Goal: Information Seeking & Learning: Learn about a topic

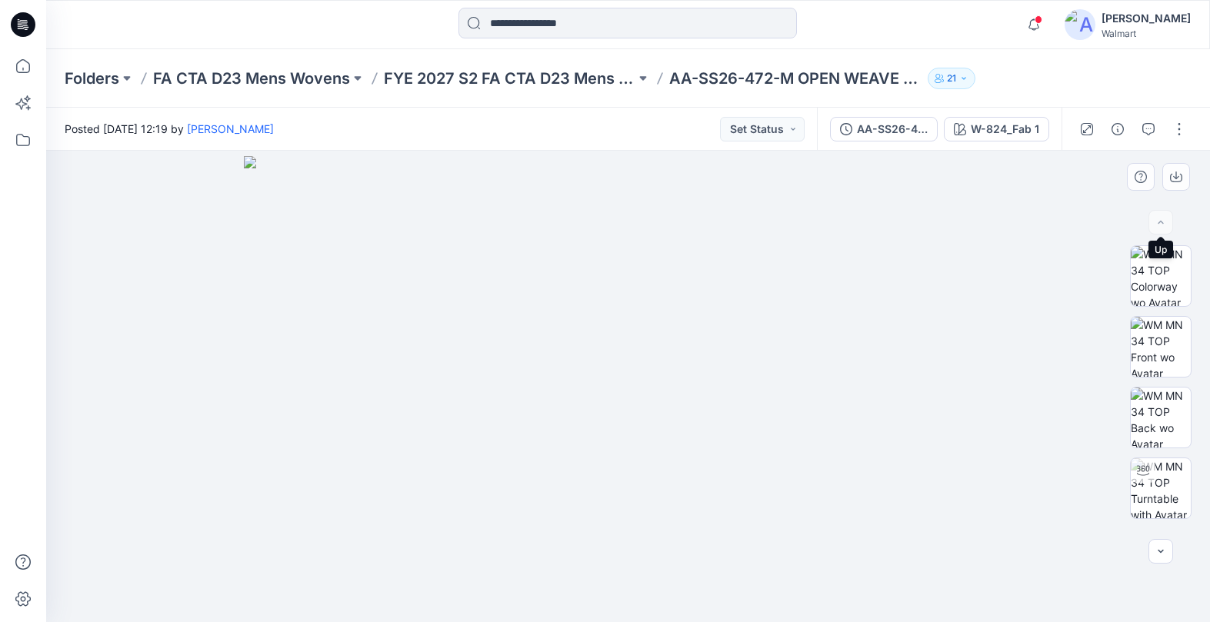
click at [1152, 225] on div at bounding box center [1160, 222] width 25 height 25
click at [1155, 224] on div at bounding box center [1160, 222] width 25 height 25
click at [1152, 546] on button "button" at bounding box center [1160, 551] width 25 height 25
click at [1150, 547] on button "button" at bounding box center [1160, 551] width 25 height 25
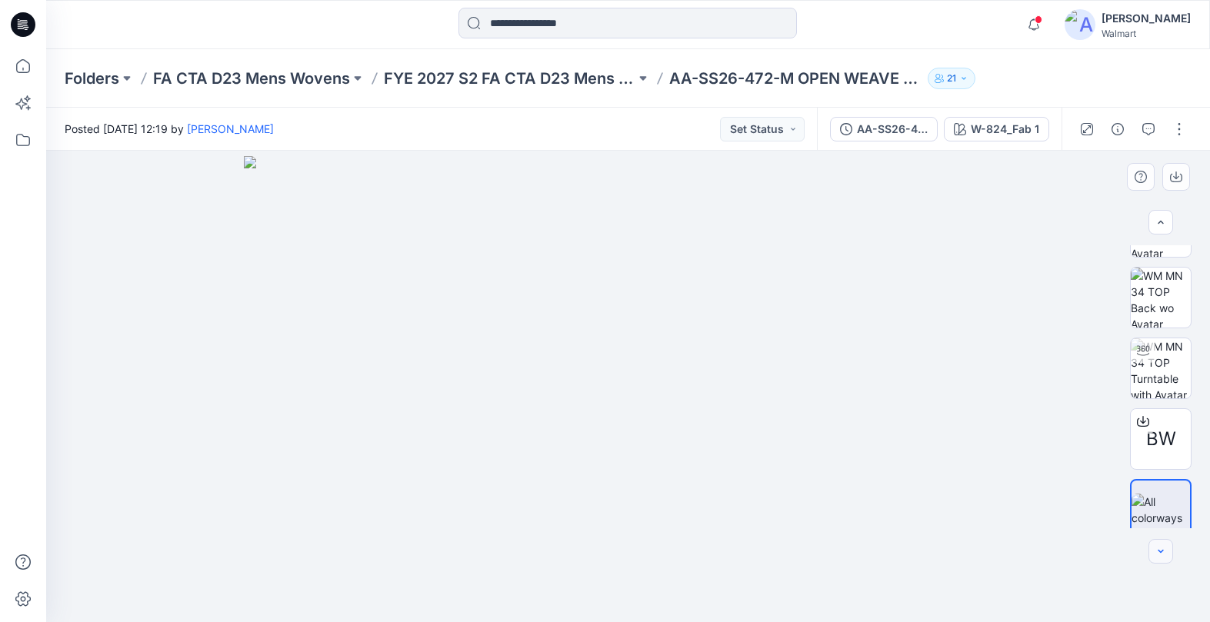
click at [1164, 548] on icon "button" at bounding box center [1160, 551] width 12 height 12
click at [1164, 548] on div at bounding box center [1160, 551] width 25 height 25
drag, startPoint x: 1030, startPoint y: 182, endPoint x: 1103, endPoint y: 169, distance: 73.5
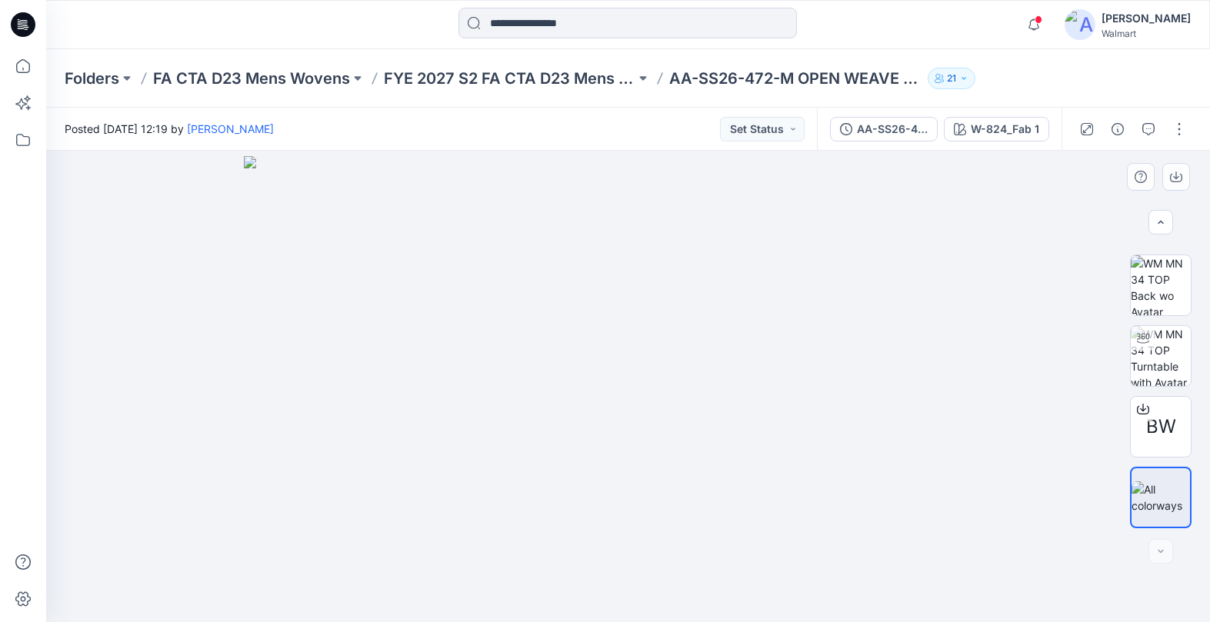
click at [1030, 179] on div at bounding box center [627, 386] width 1163 height 471
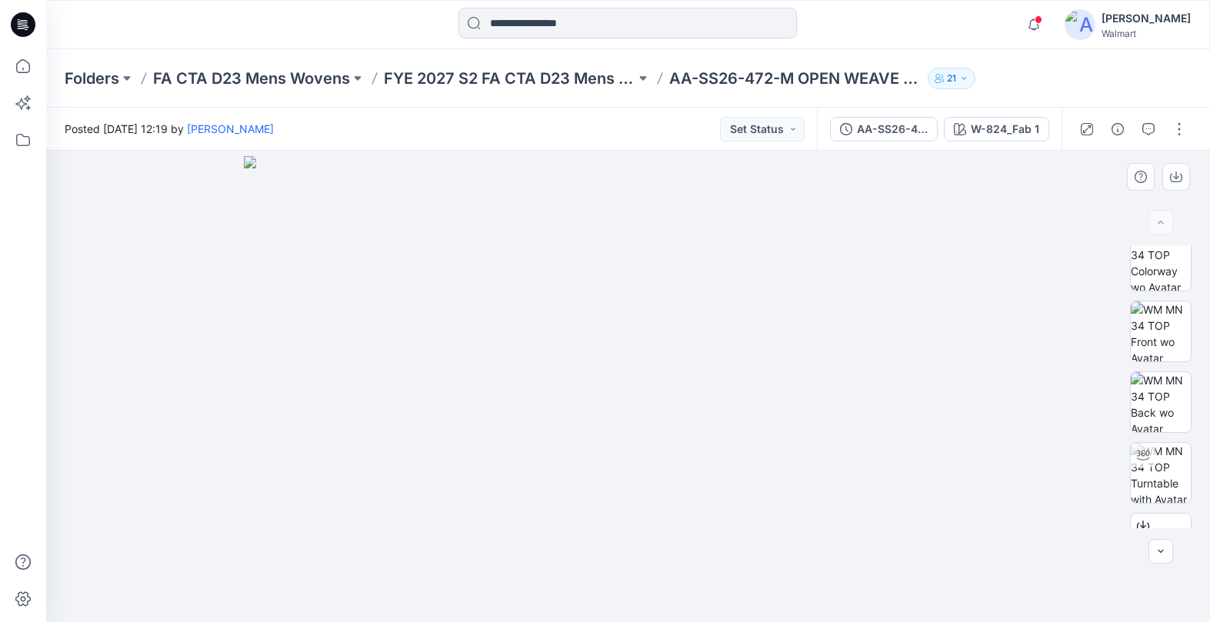
scroll to position [0, 0]
click at [648, 77] on button at bounding box center [642, 79] width 15 height 22
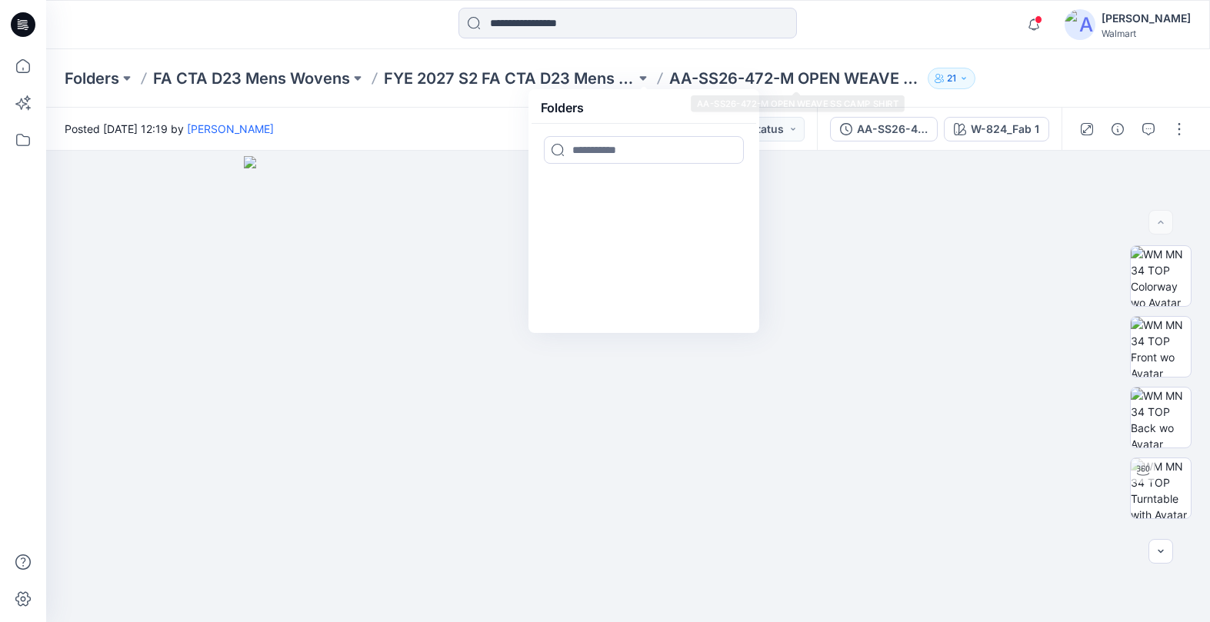
drag, startPoint x: 908, startPoint y: 48, endPoint x: 908, endPoint y: 56, distance: 8.5
click at [908, 48] on div "Notifications Your style HQ021717_AW BOY MESH SHORT has been updated with HQ021…" at bounding box center [627, 24] width 1163 height 49
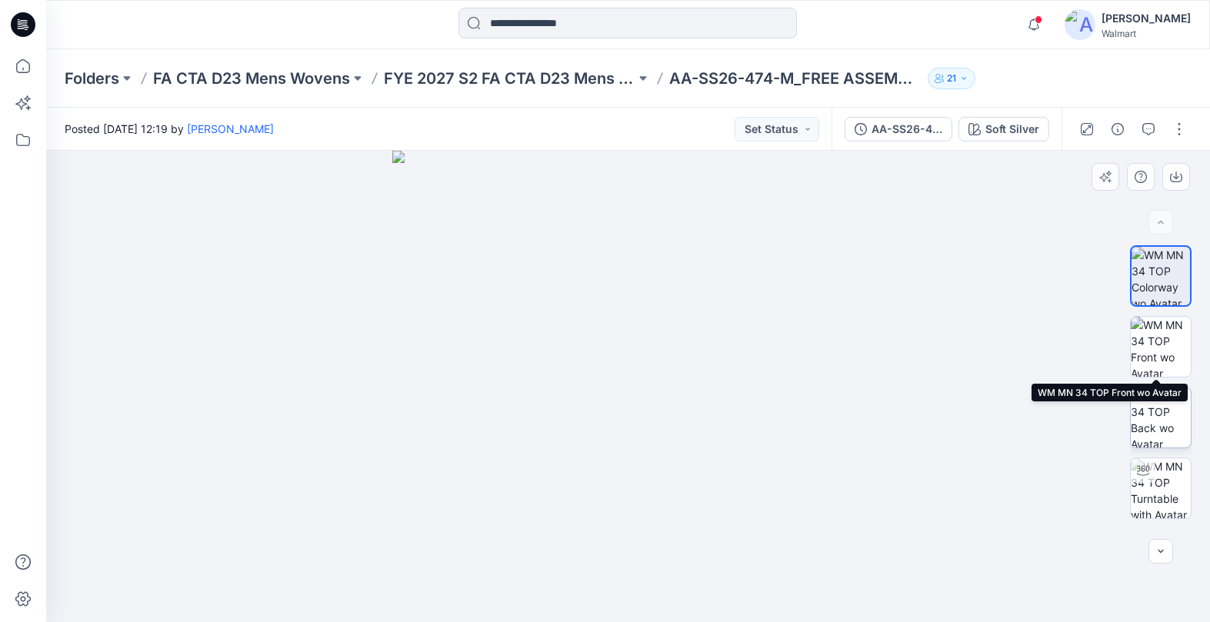
click at [1163, 354] on img at bounding box center [1160, 347] width 60 height 60
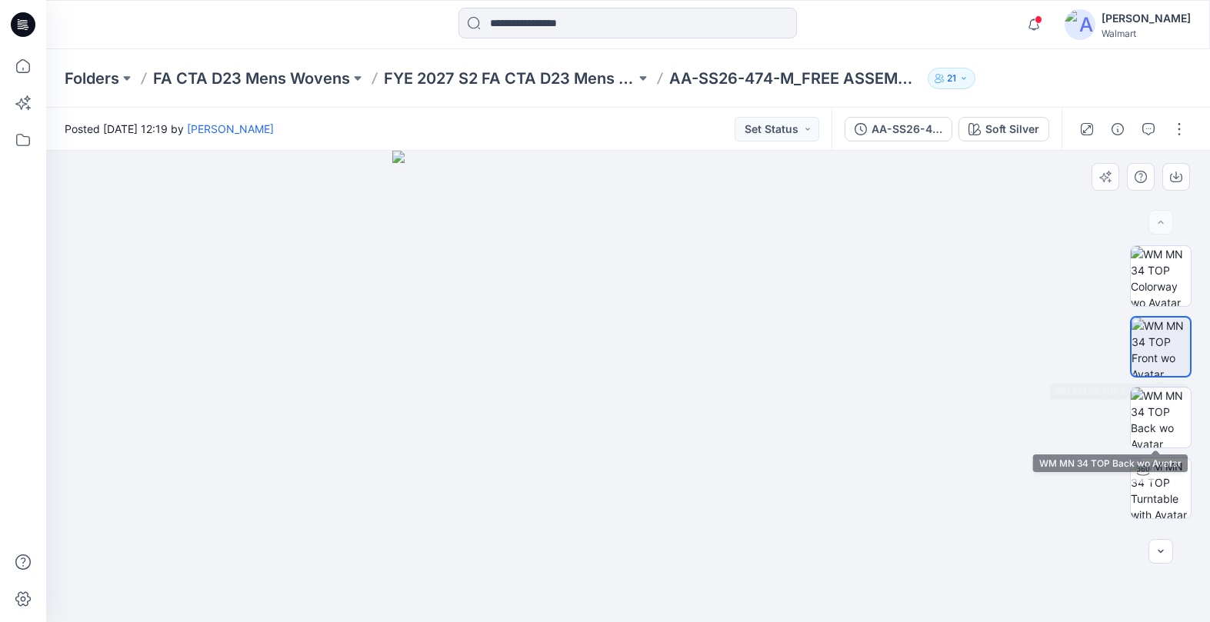
drag, startPoint x: 1171, startPoint y: 415, endPoint x: 1180, endPoint y: 454, distance: 40.1
click at [1171, 415] on img at bounding box center [1160, 418] width 60 height 60
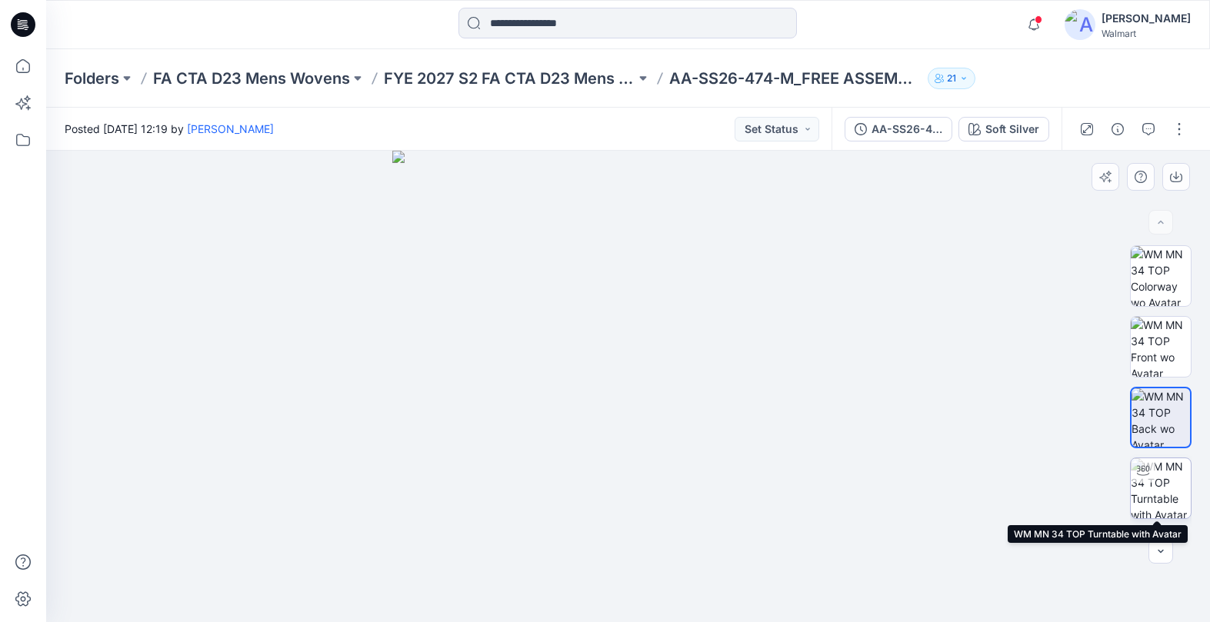
click at [1163, 486] on img at bounding box center [1160, 488] width 60 height 60
